Goal: Find specific page/section

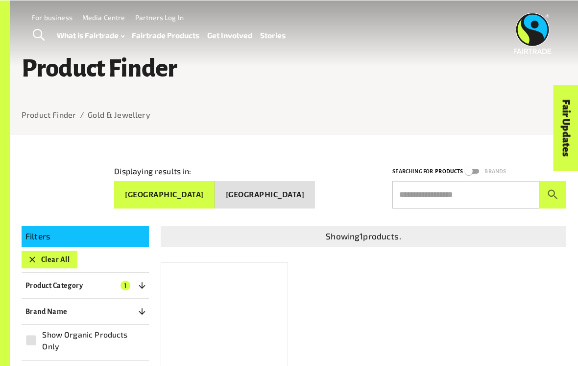
scroll to position [180, 0]
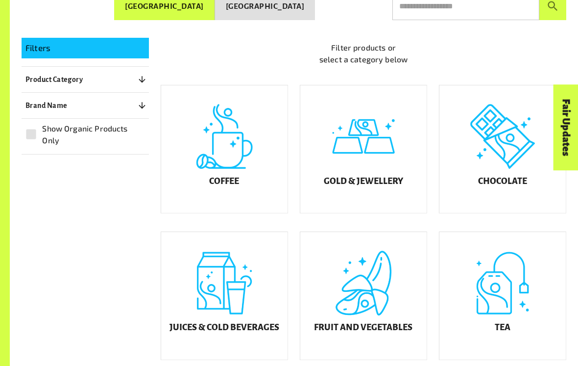
click at [487, 144] on div "Chocolate" at bounding box center [503, 148] width 126 height 127
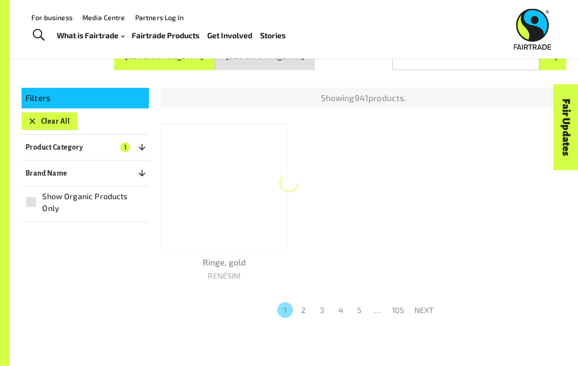
scroll to position [134, 0]
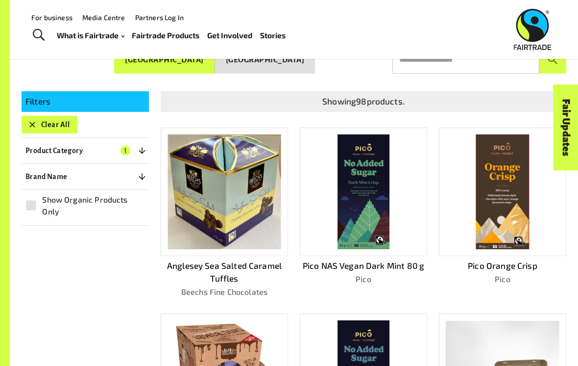
click at [513, 152] on img at bounding box center [502, 191] width 53 height 115
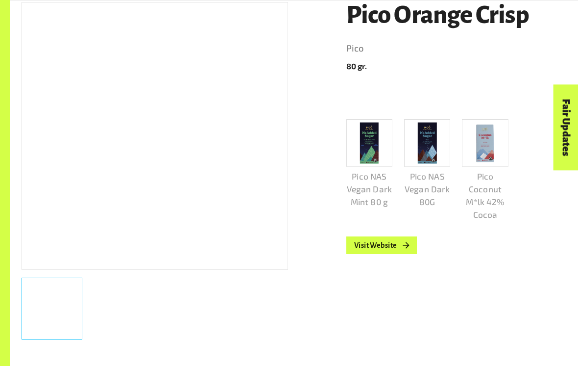
scroll to position [173, 0]
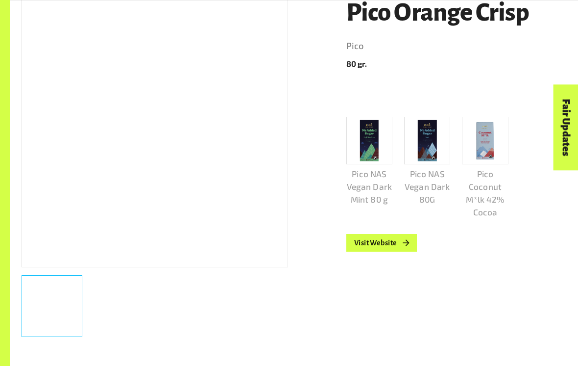
click at [388, 234] on link "Visit Website" at bounding box center [381, 243] width 71 height 18
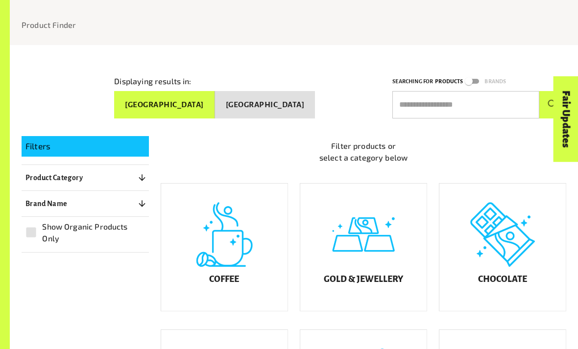
scroll to position [106, 0]
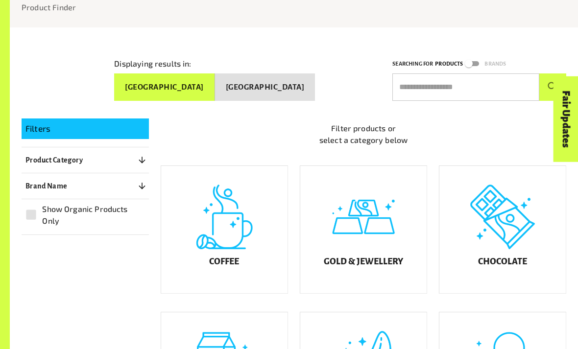
click at [456, 247] on div "Chocolate" at bounding box center [503, 230] width 126 height 127
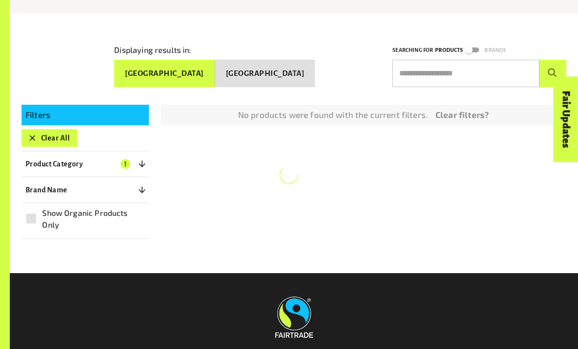
scroll to position [134, 0]
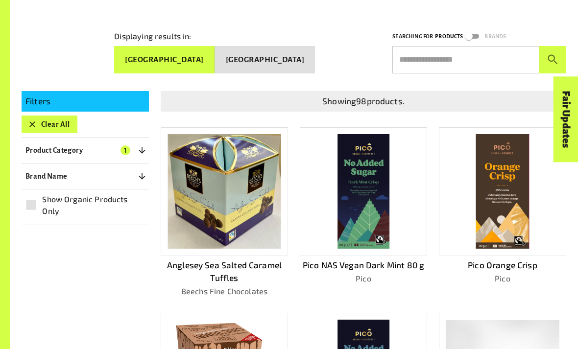
click at [484, 216] on img at bounding box center [502, 191] width 53 height 115
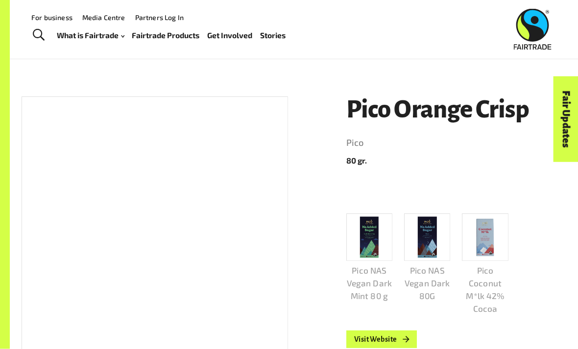
scroll to position [76, 0]
